Goal: Information Seeking & Learning: Learn about a topic

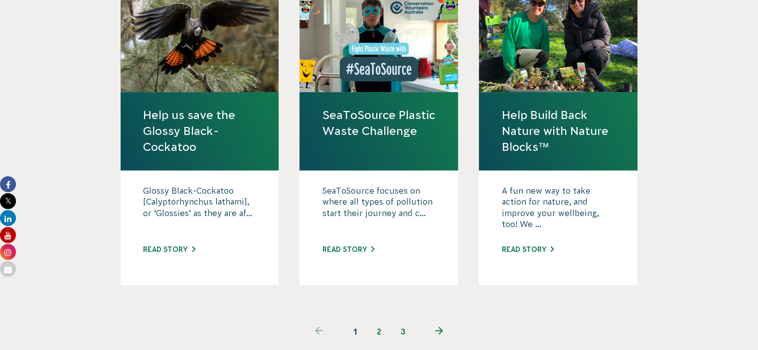
scroll to position [1047, 0]
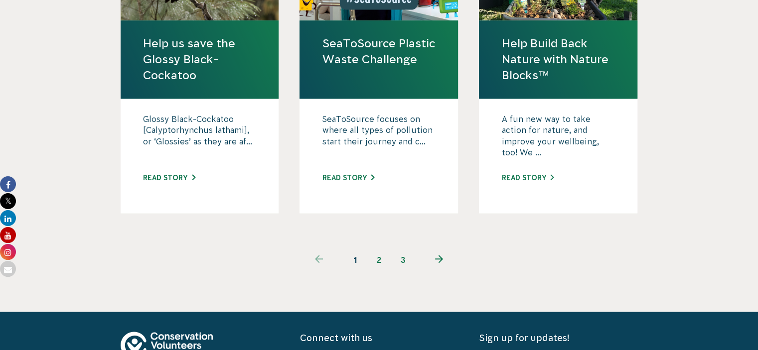
click at [441, 255] on icon "Next page" at bounding box center [439, 259] width 8 height 8
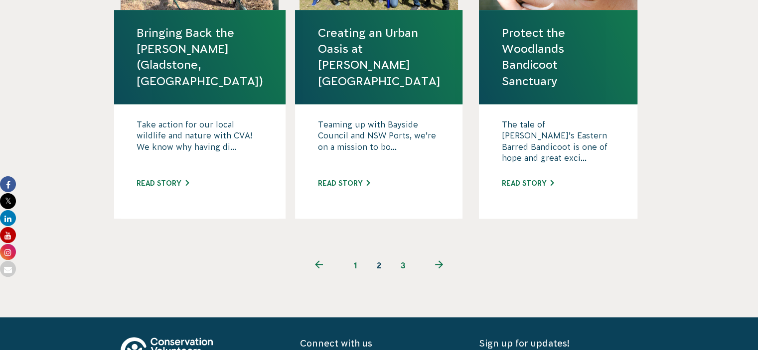
scroll to position [1097, 0]
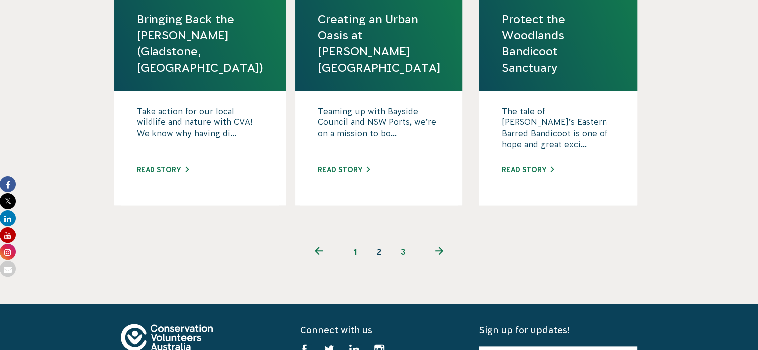
click at [438, 247] on icon "Next page" at bounding box center [439, 251] width 8 height 8
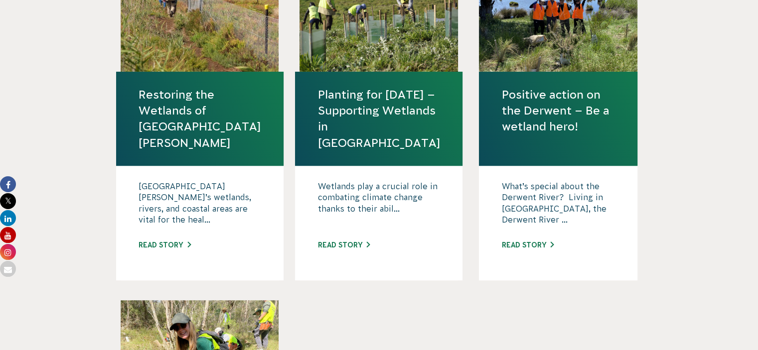
scroll to position [349, 0]
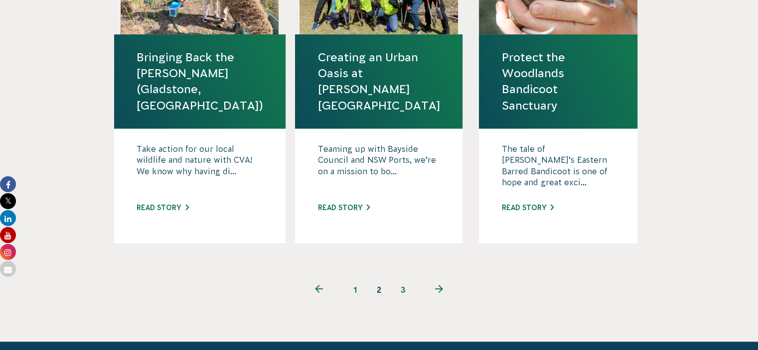
scroll to position [892, 0]
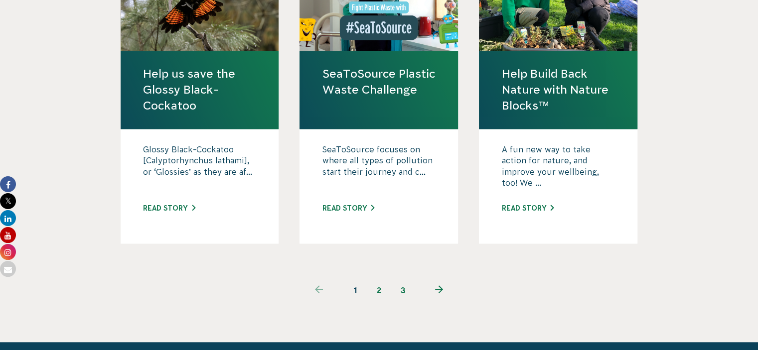
scroll to position [1041, 0]
